Goal: Information Seeking & Learning: Learn about a topic

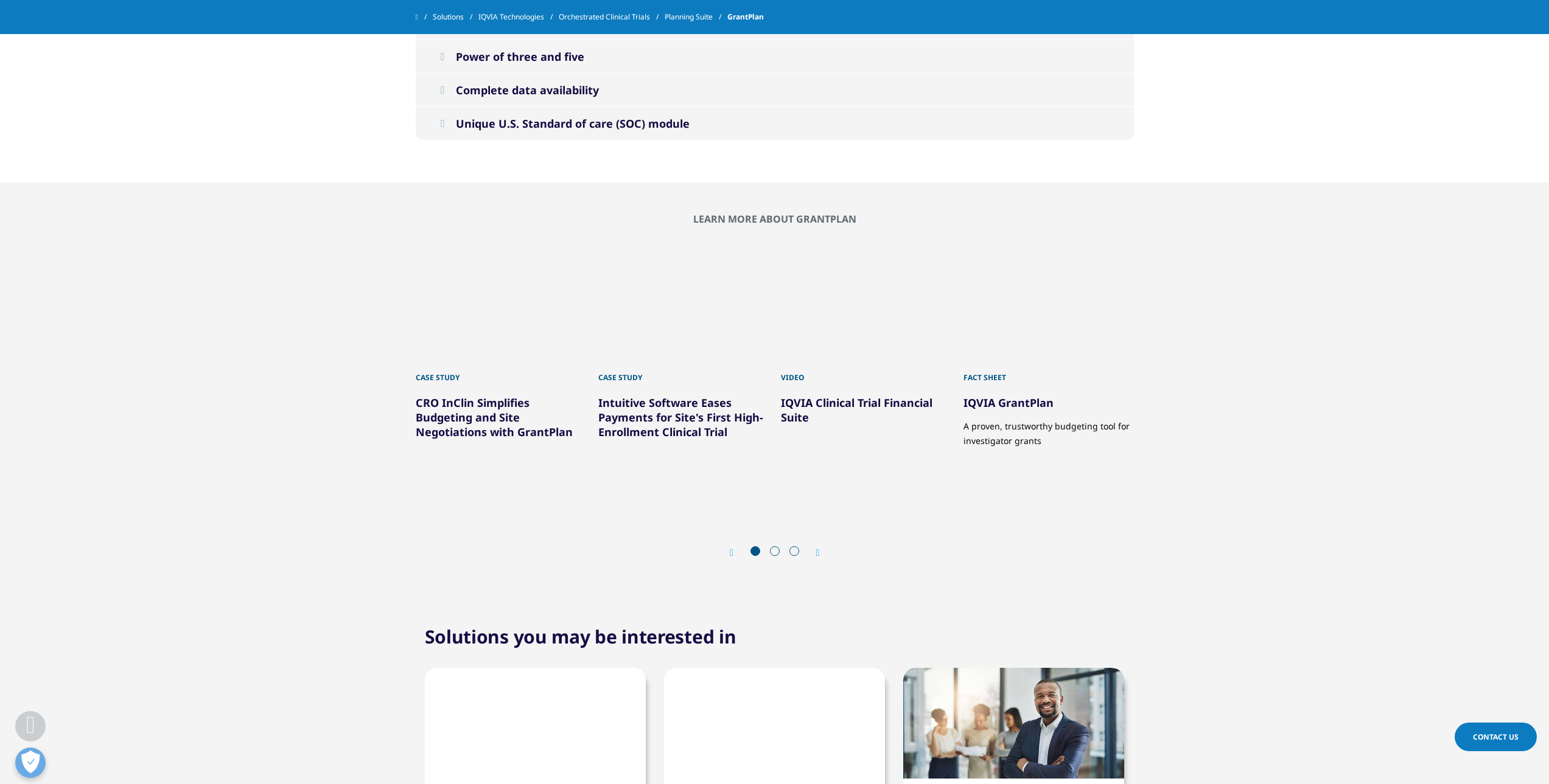
scroll to position [1947, 0]
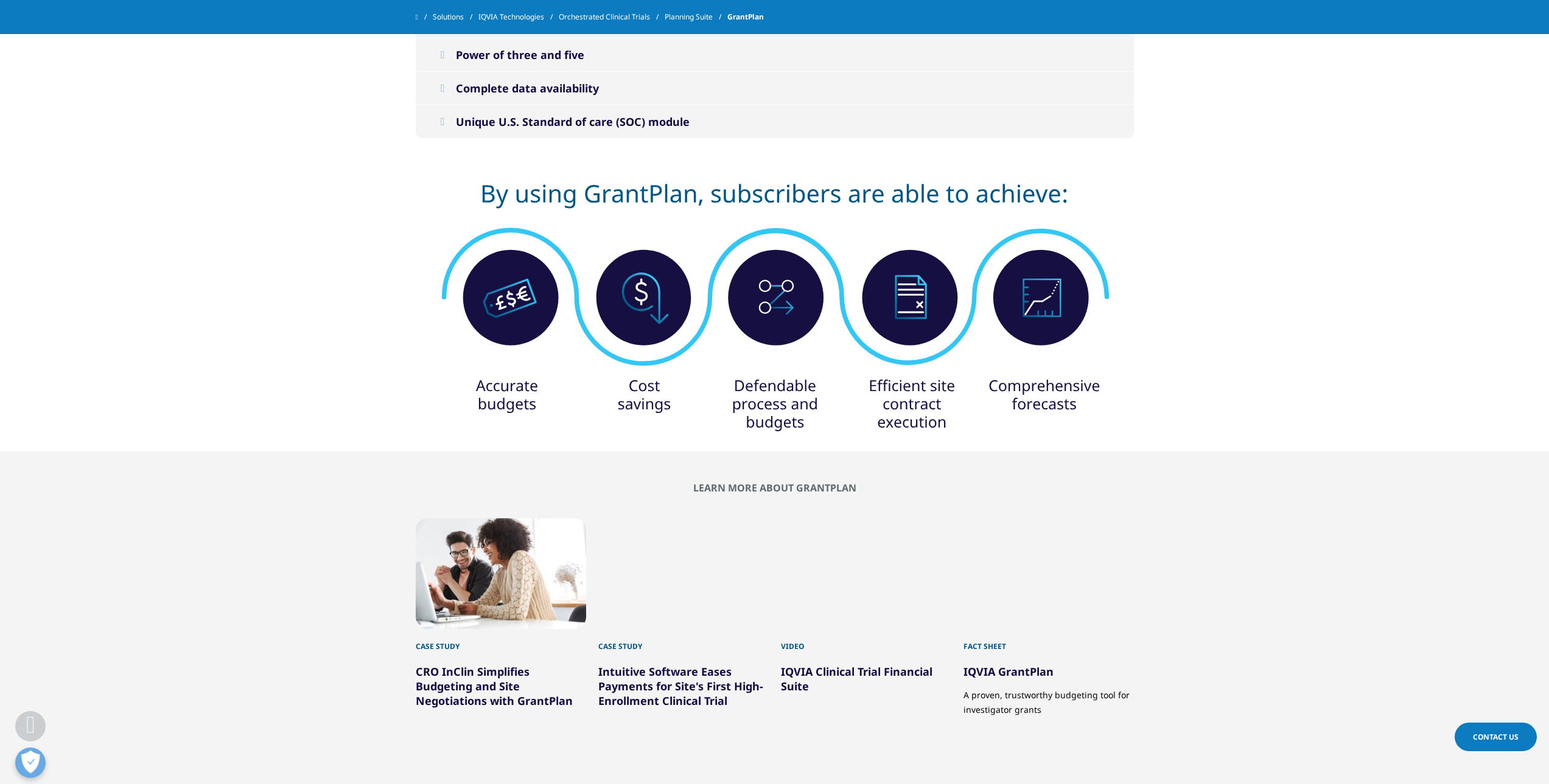
click at [1034, 449] on img at bounding box center [775, 310] width 682 height 280
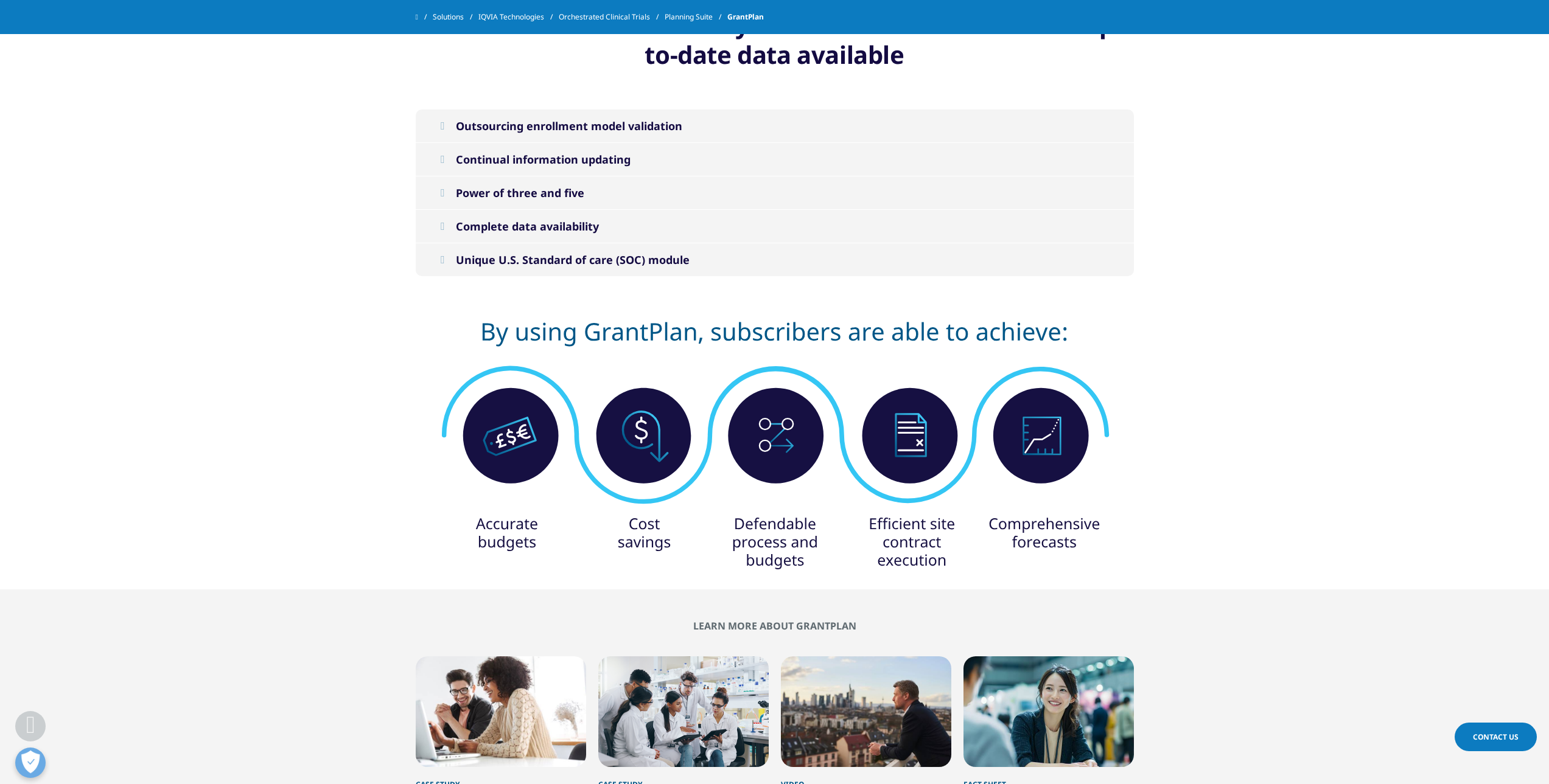
click at [1040, 445] on img at bounding box center [775, 448] width 682 height 280
click at [940, 325] on img at bounding box center [775, 448] width 682 height 280
drag, startPoint x: 1064, startPoint y: 469, endPoint x: 1025, endPoint y: 526, distance: 69.1
click at [1063, 469] on img at bounding box center [775, 448] width 682 height 280
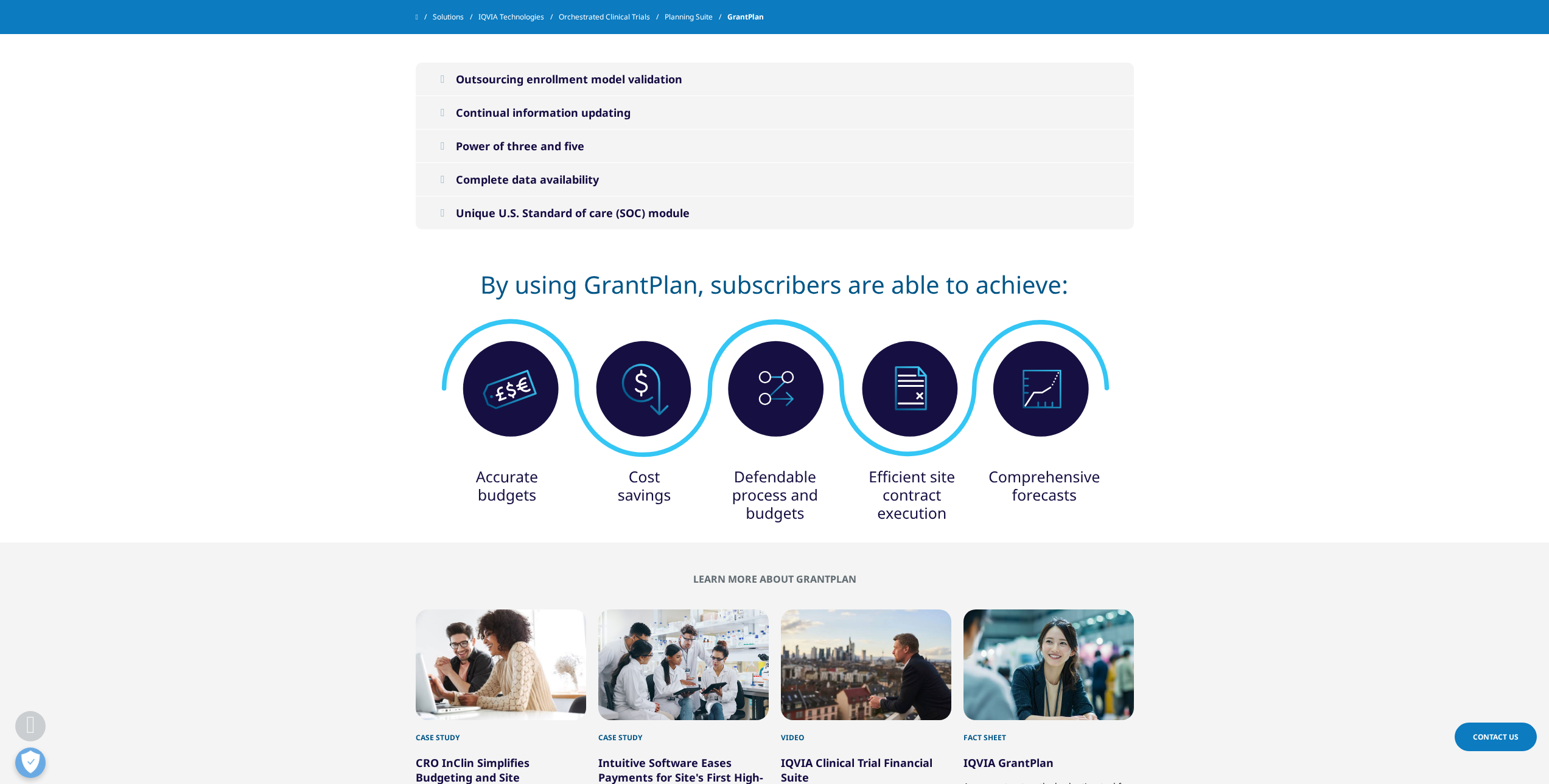
scroll to position [2069, 0]
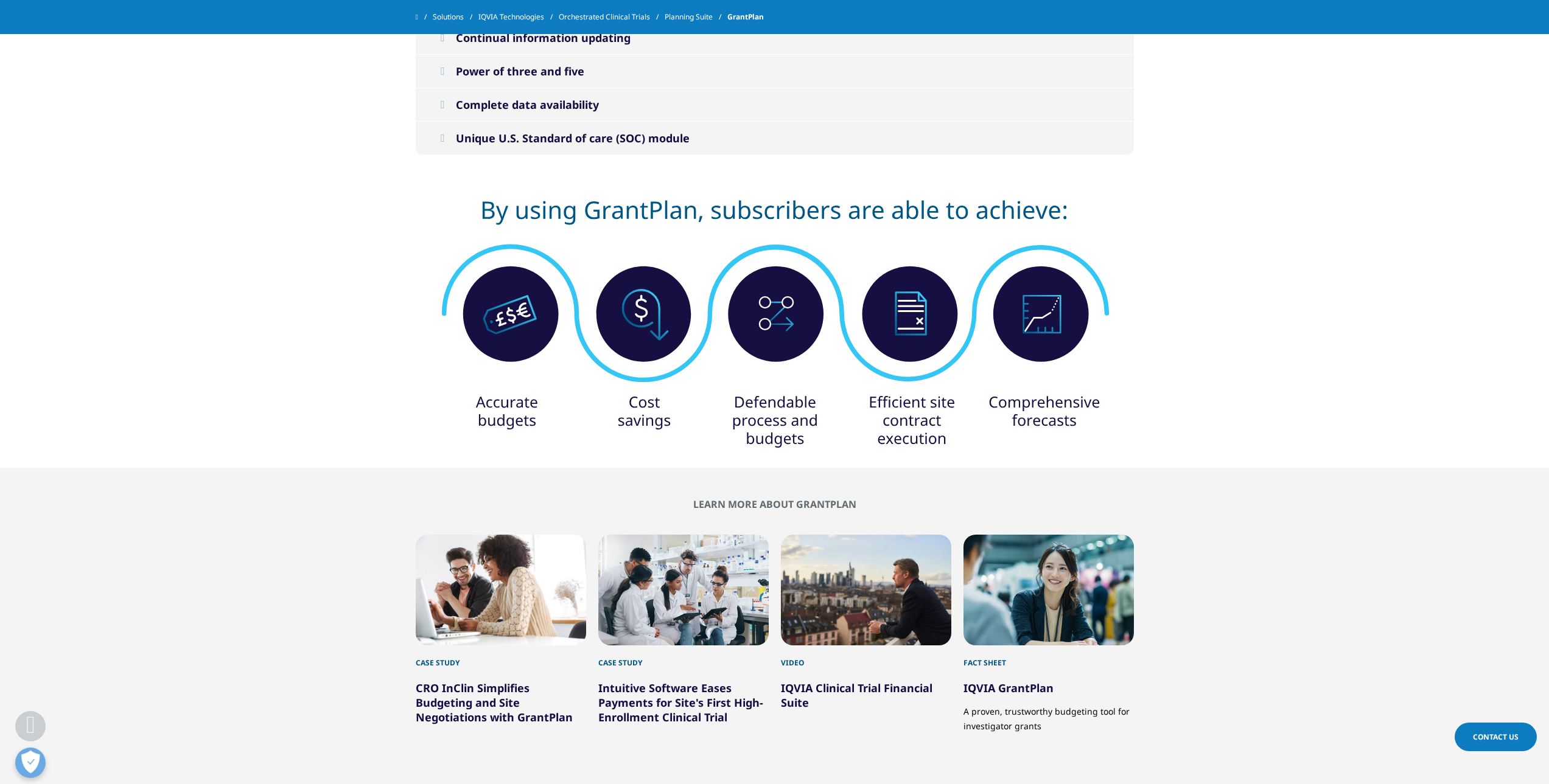
click at [1047, 400] on img at bounding box center [775, 326] width 682 height 280
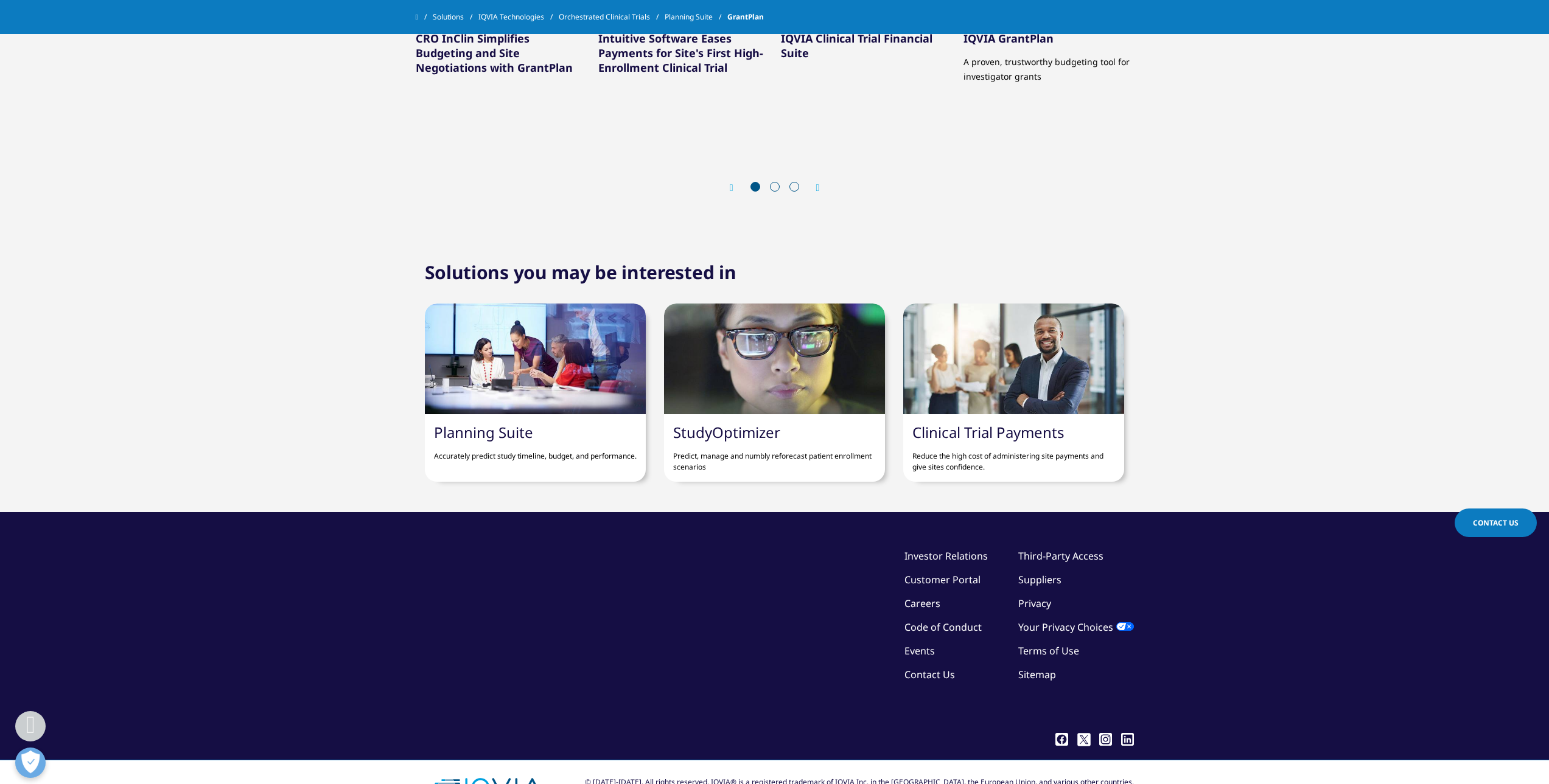
scroll to position [2759, 0]
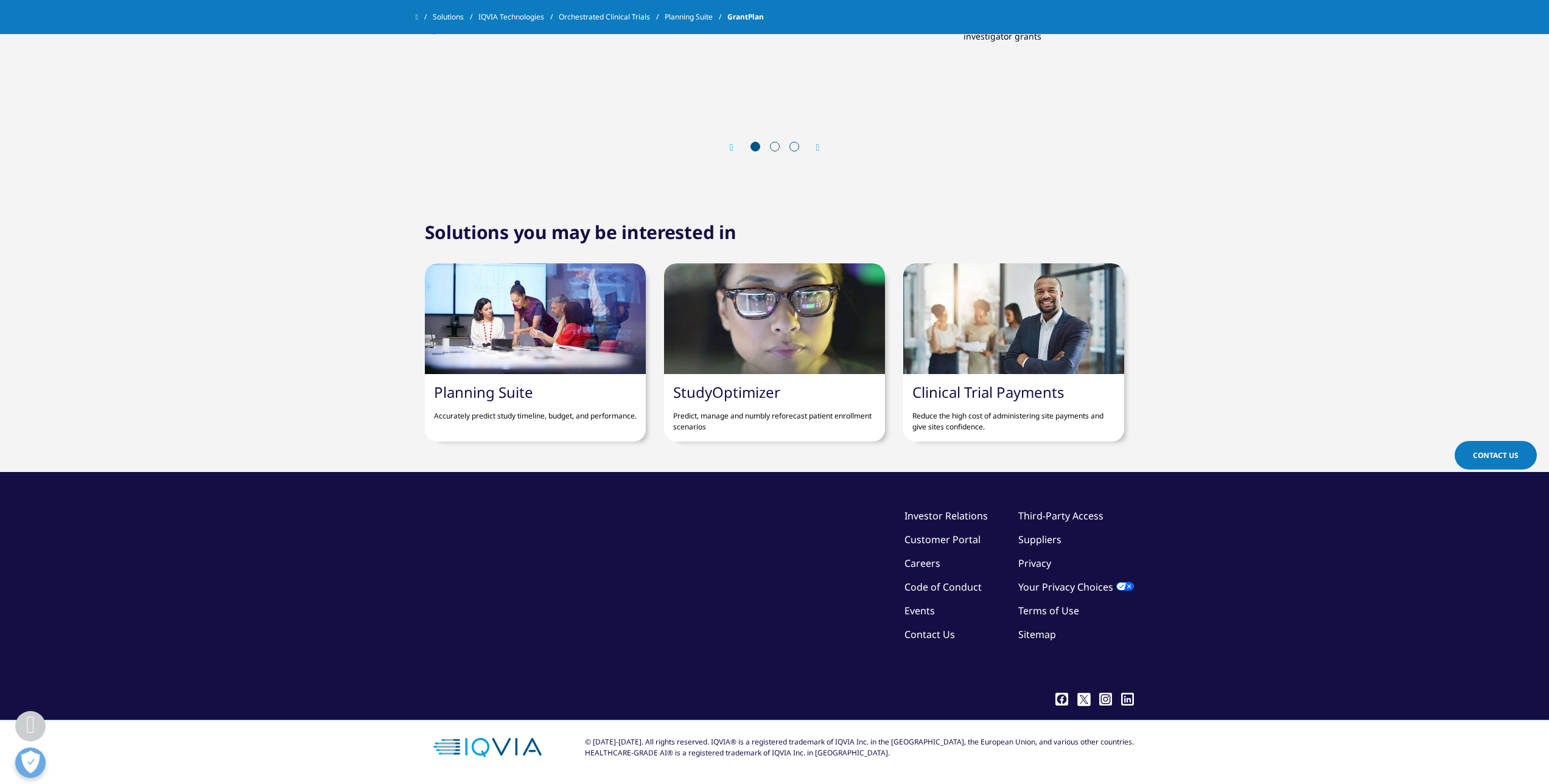
click at [487, 389] on link "Planning Suite" at bounding box center [483, 392] width 99 height 20
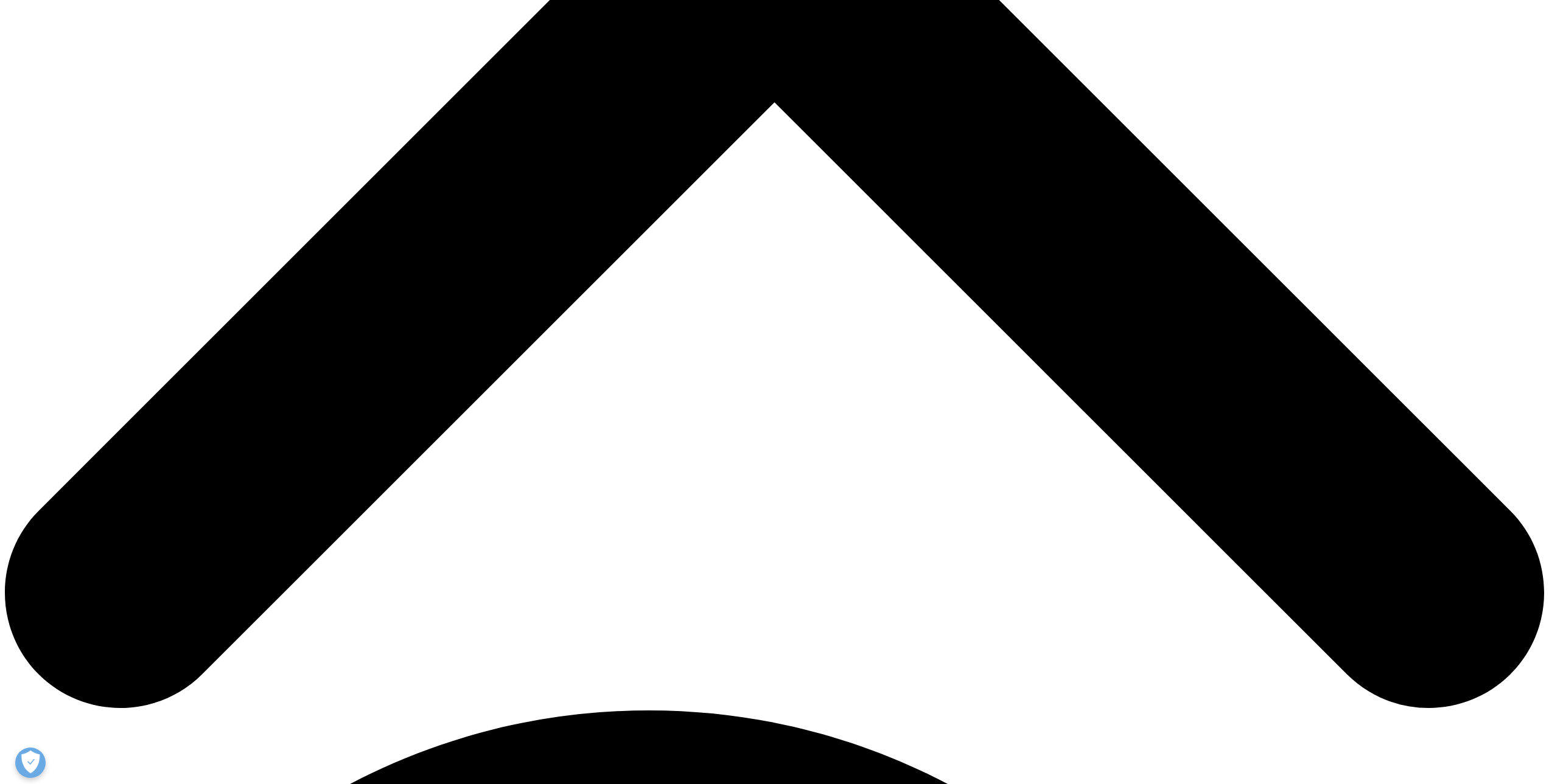
scroll to position [852, 0]
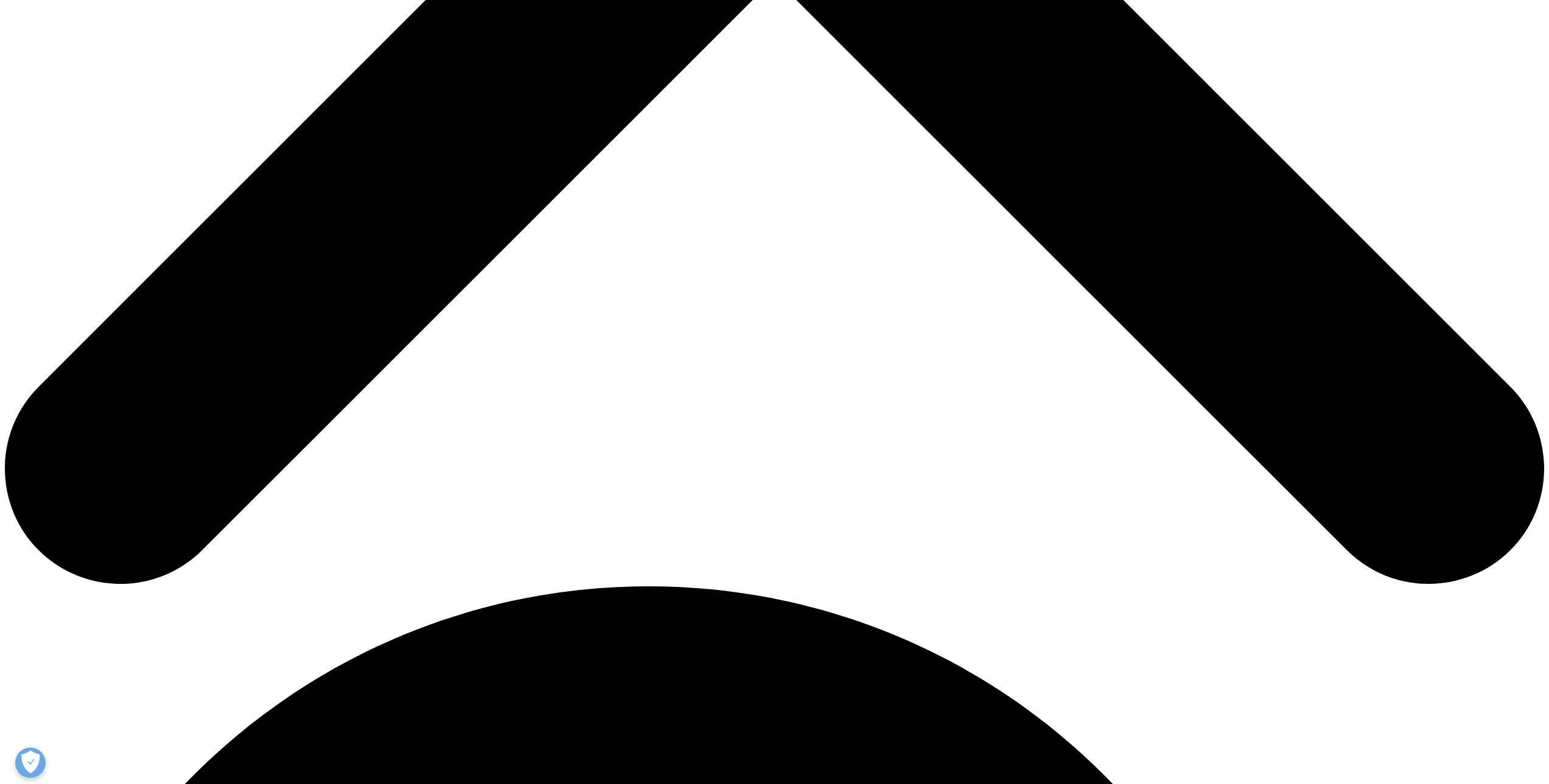
scroll to position [973, 0]
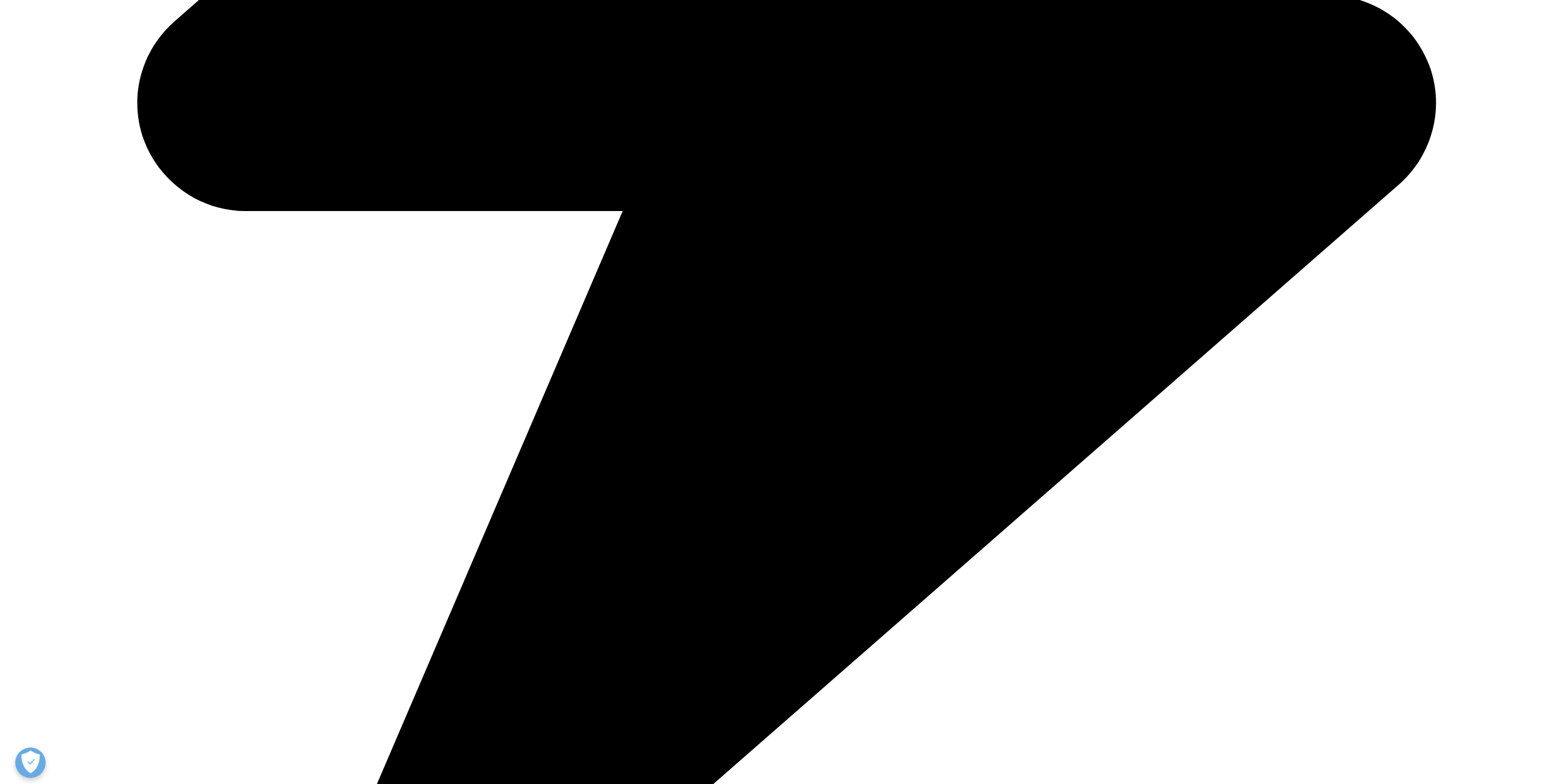
scroll to position [1096, 0]
